Goal: Information Seeking & Learning: Learn about a topic

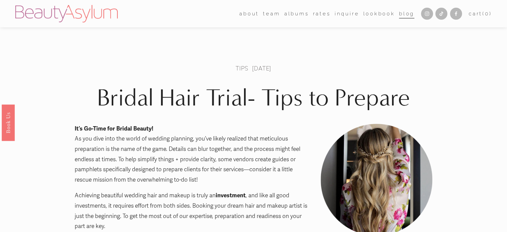
click at [321, 15] on link "Rates" at bounding box center [322, 14] width 18 height 10
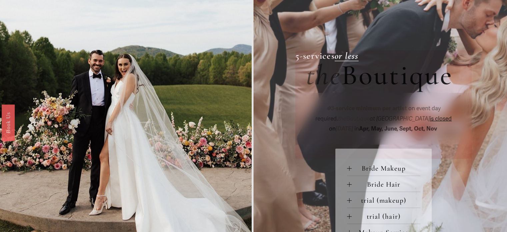
scroll to position [333, 0]
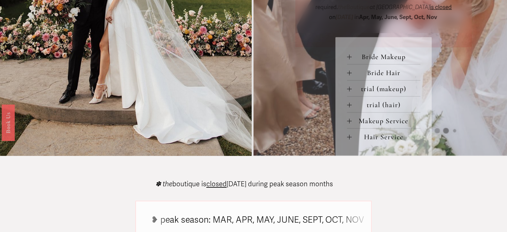
click at [361, 116] on span "Makeup Service" at bounding box center [385, 120] width 69 height 9
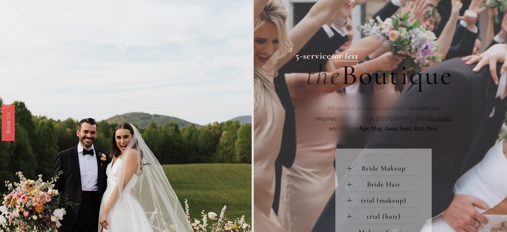
scroll to position [0, 0]
